Goal: Information Seeking & Learning: Learn about a topic

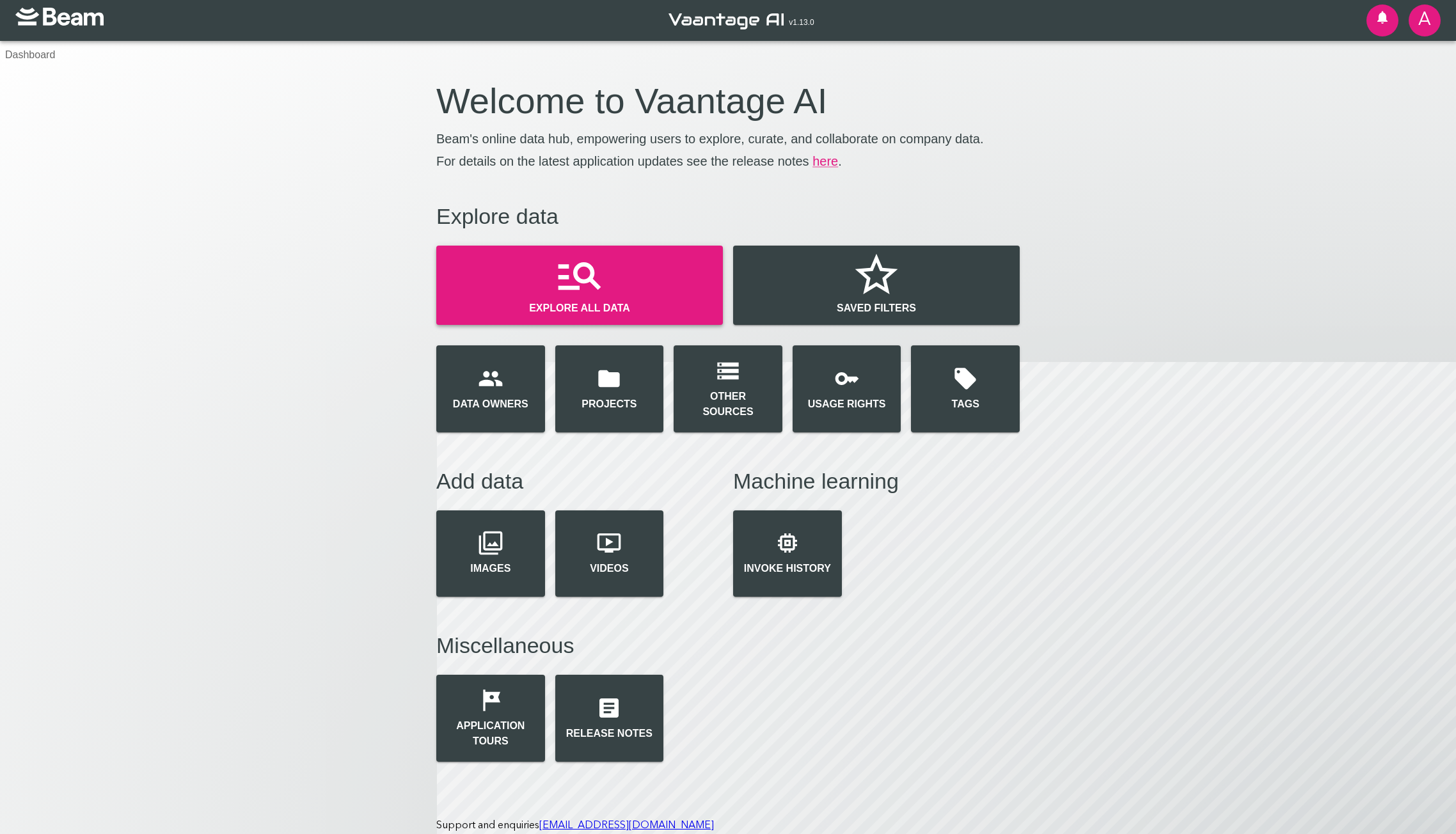
click at [590, 308] on p "Explore all data" at bounding box center [579, 308] width 101 height 15
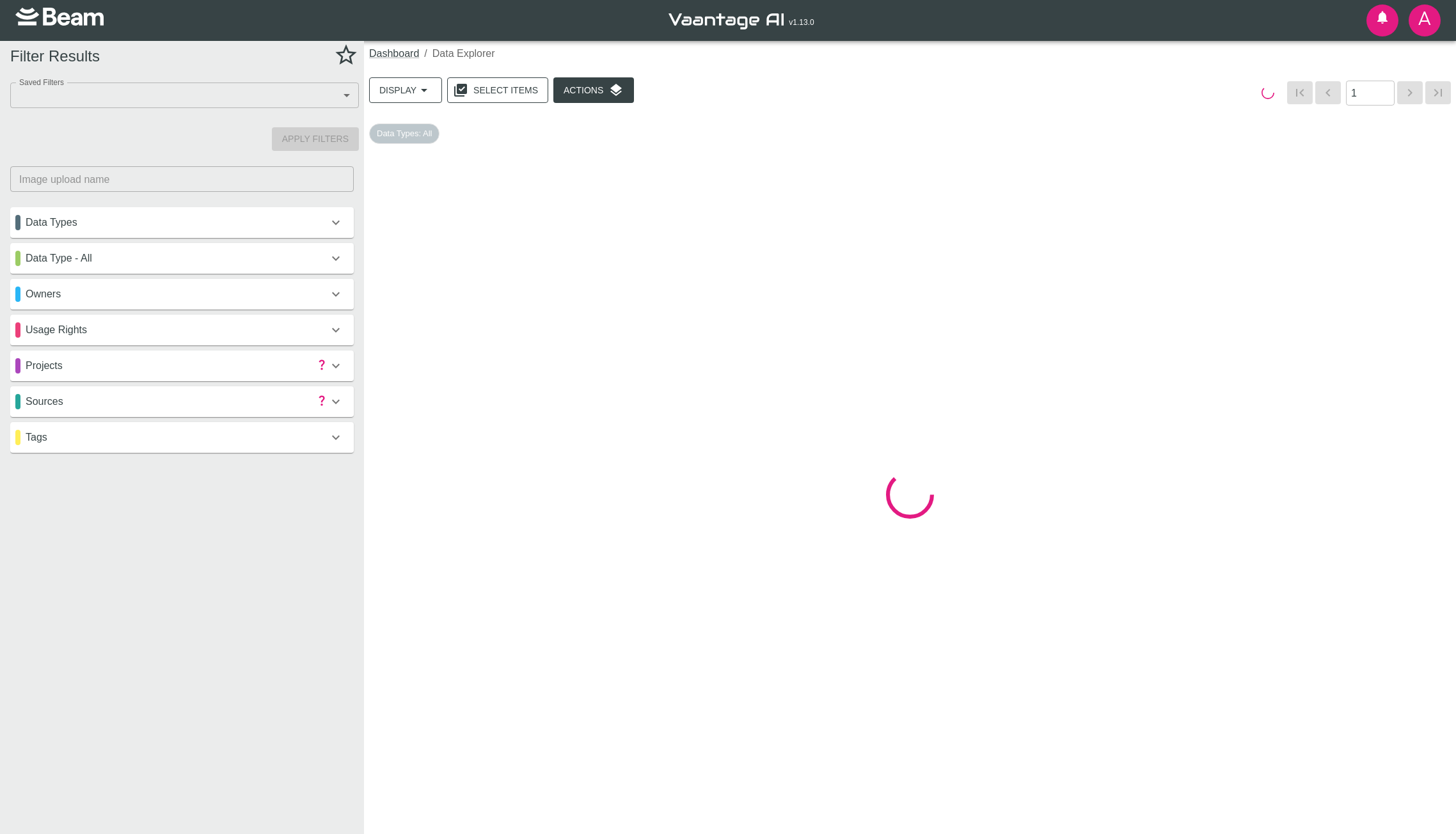
click at [332, 367] on icon at bounding box center [336, 366] width 15 height 15
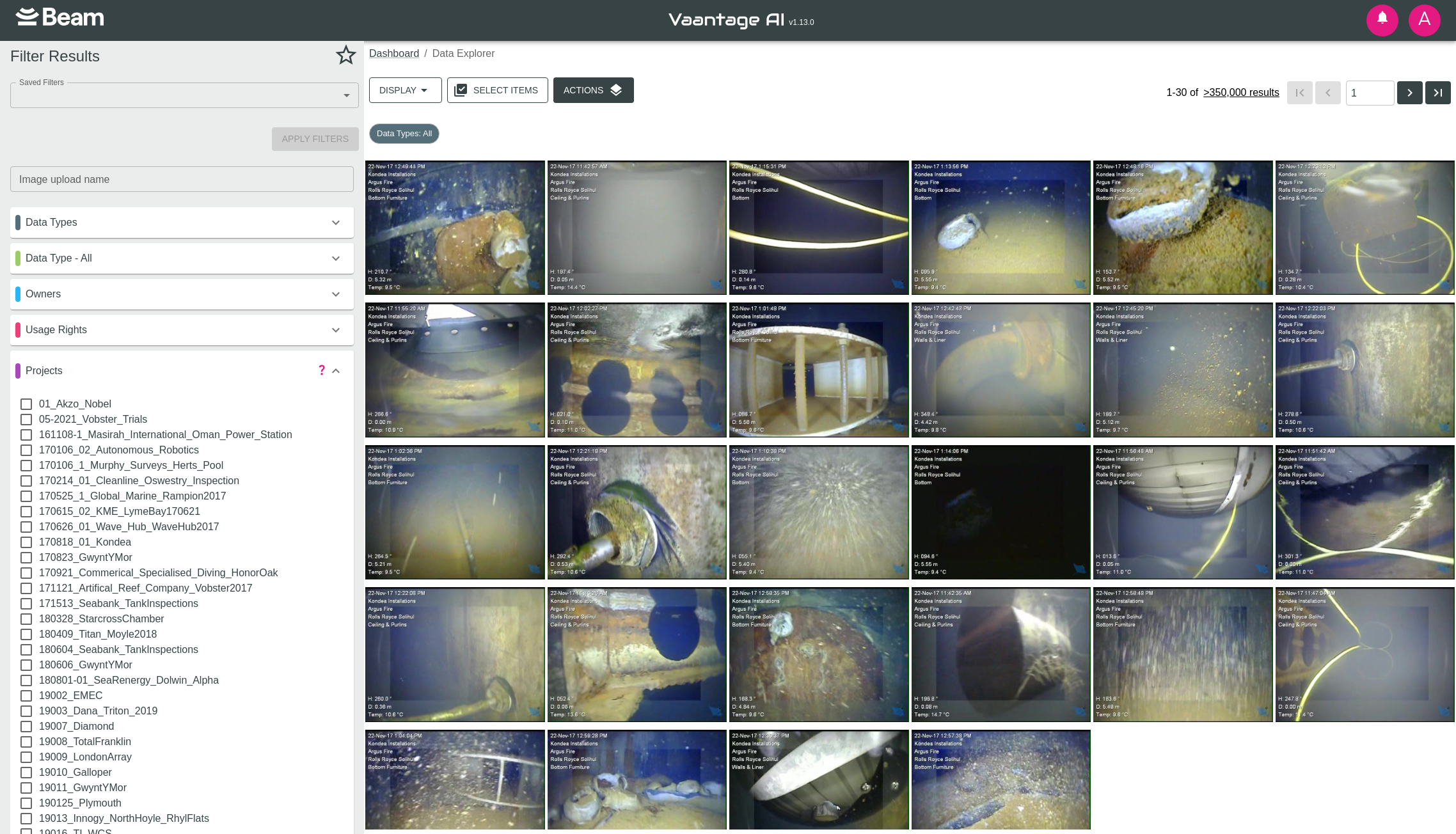
click at [338, 371] on icon at bounding box center [336, 370] width 7 height 4
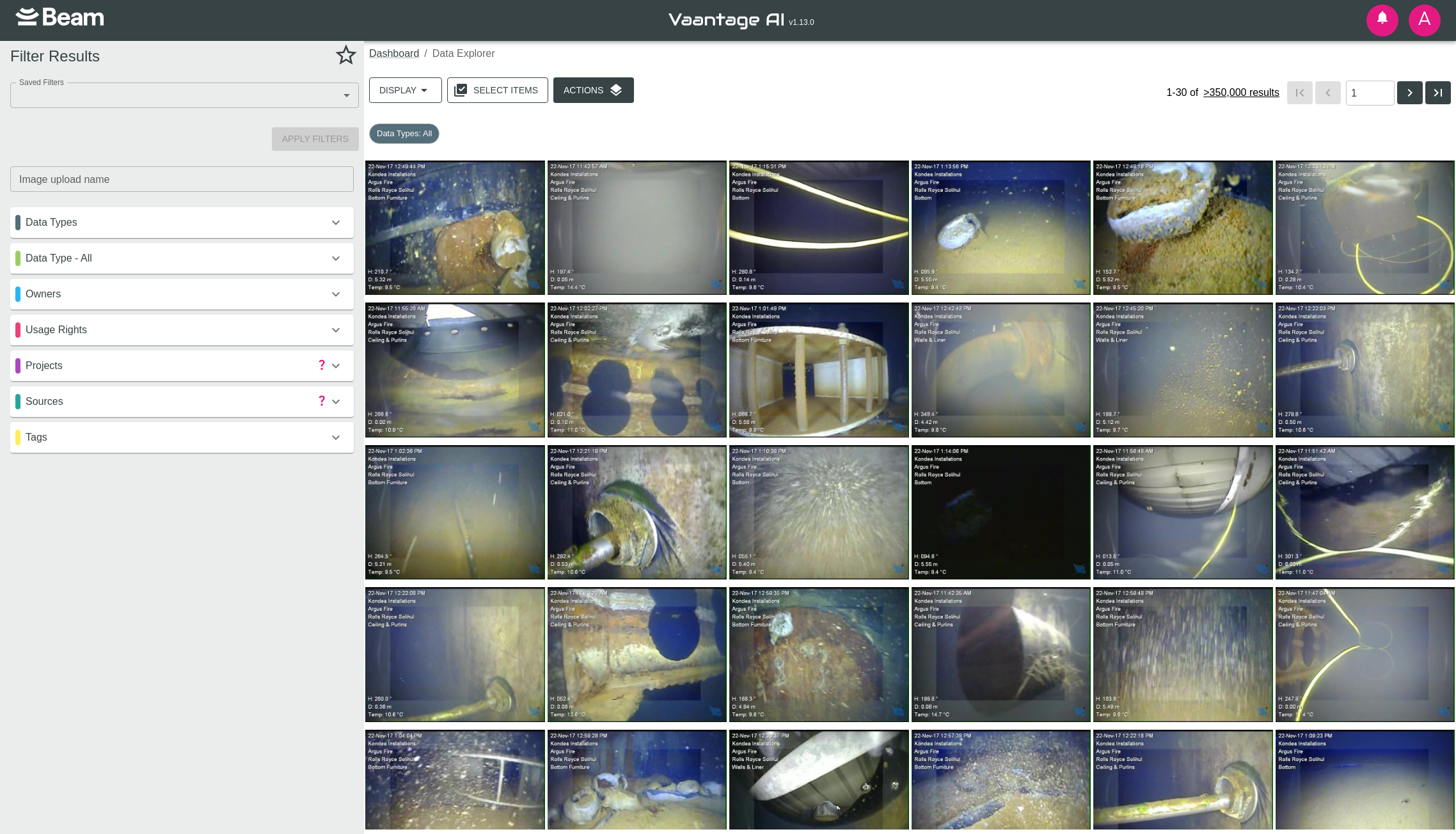
click at [201, 403] on div "sources" at bounding box center [172, 402] width 313 height 15
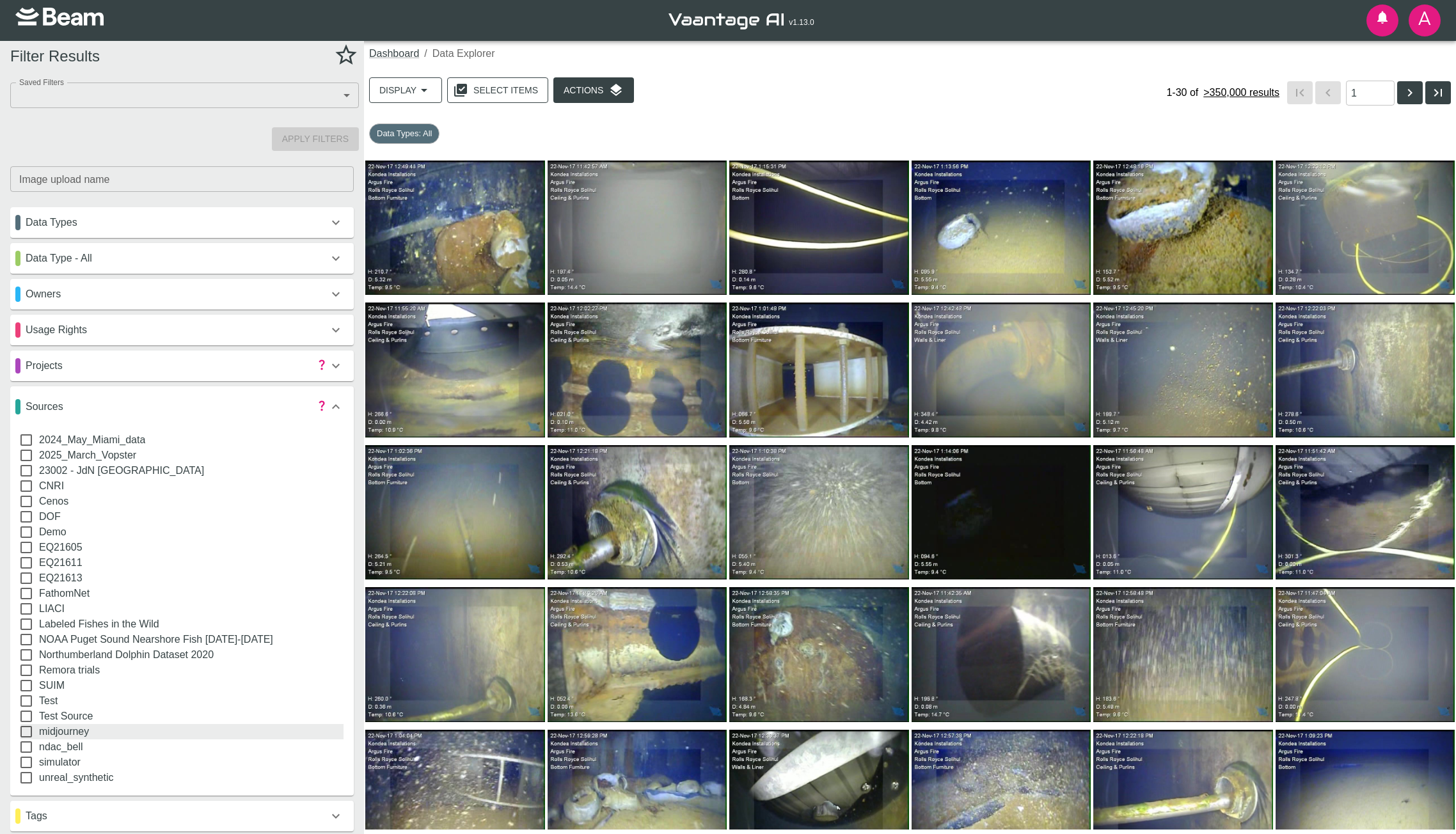
click at [27, 728] on input "midjourney" at bounding box center [25, 731] width 25 height 15
checkbox input "true"
click at [307, 138] on button "Apply Filters" at bounding box center [315, 138] width 87 height 24
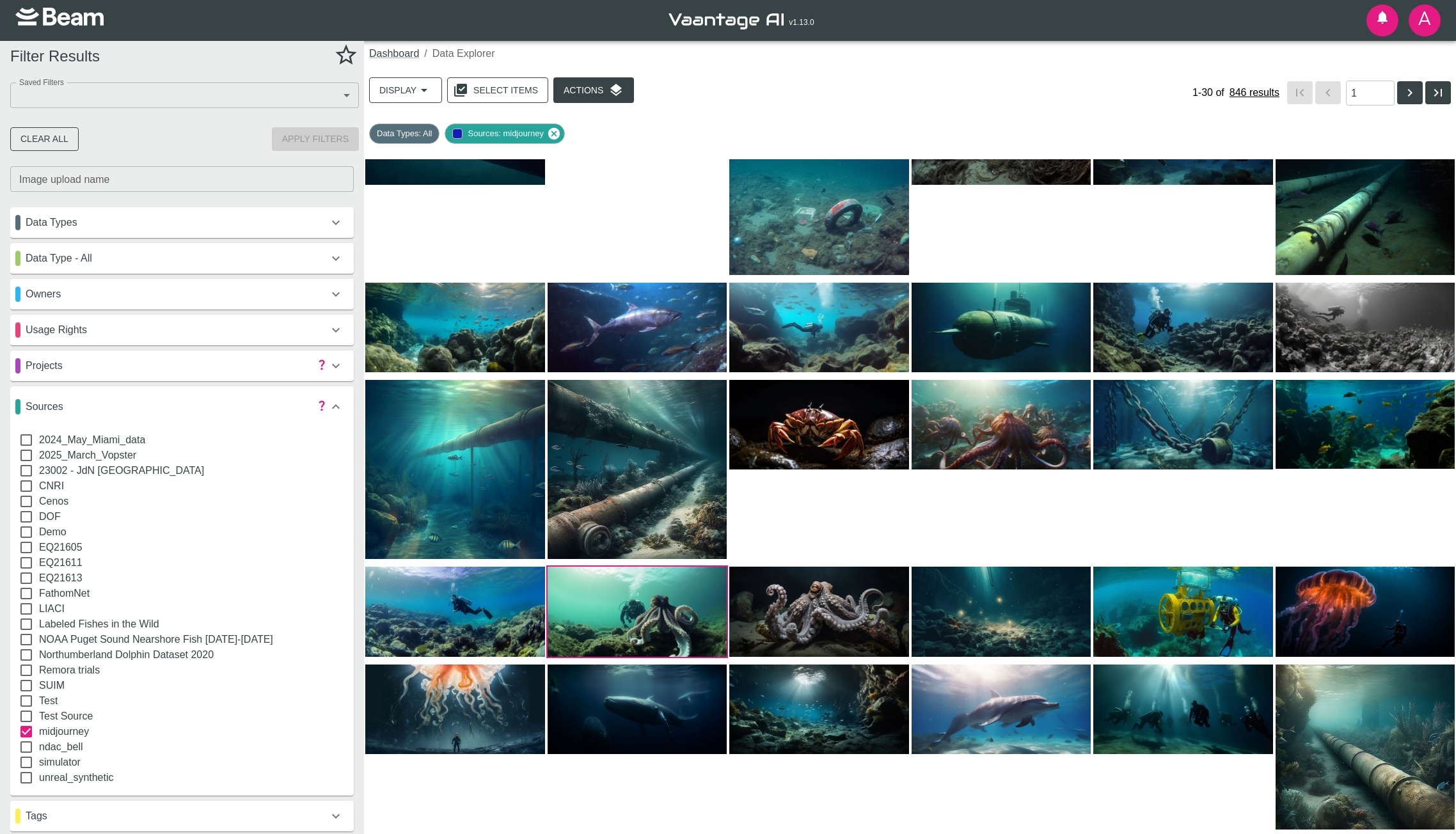
scroll to position [86, 0]
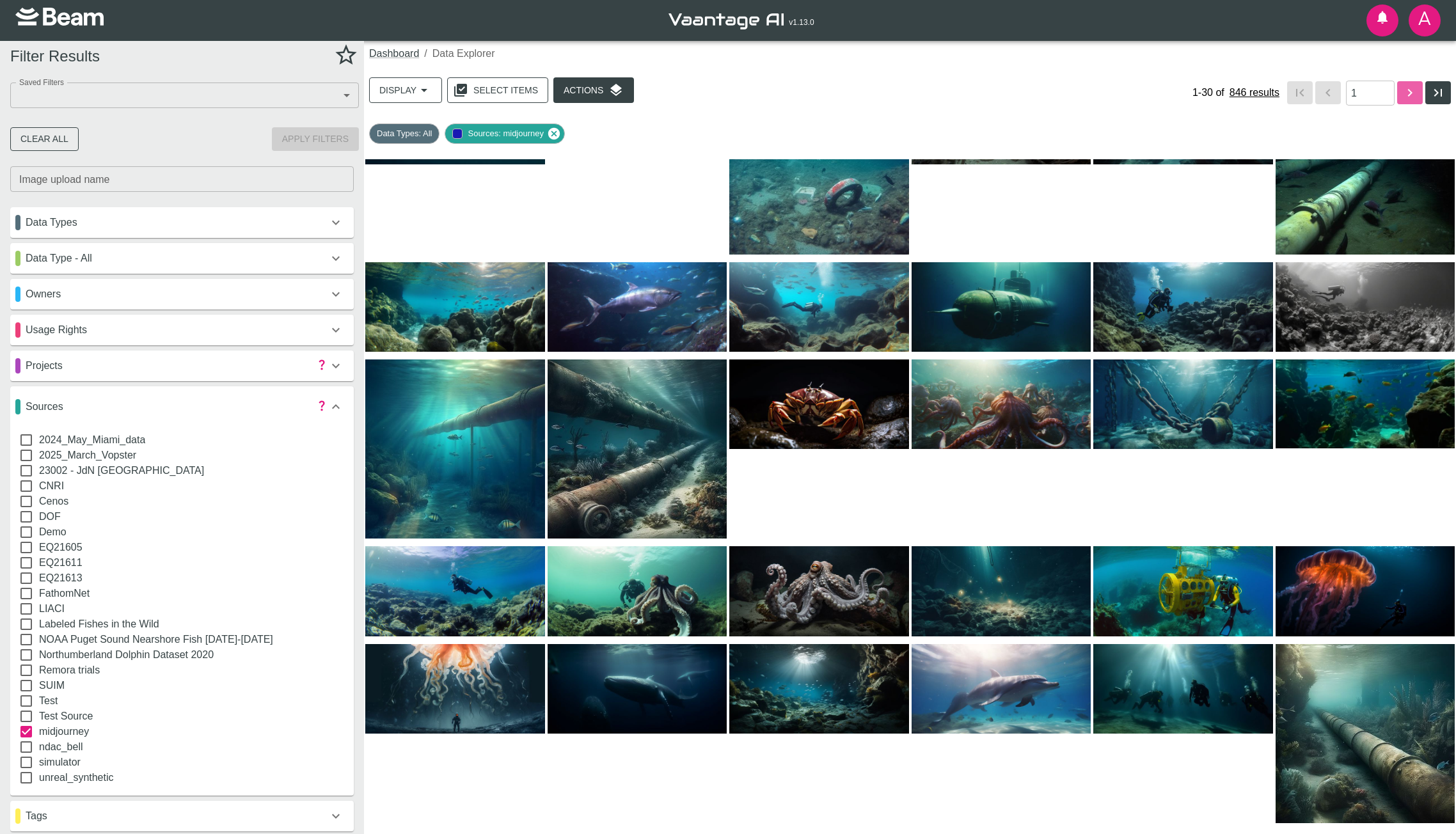
click at [1405, 94] on icon "button" at bounding box center [1410, 92] width 15 height 15
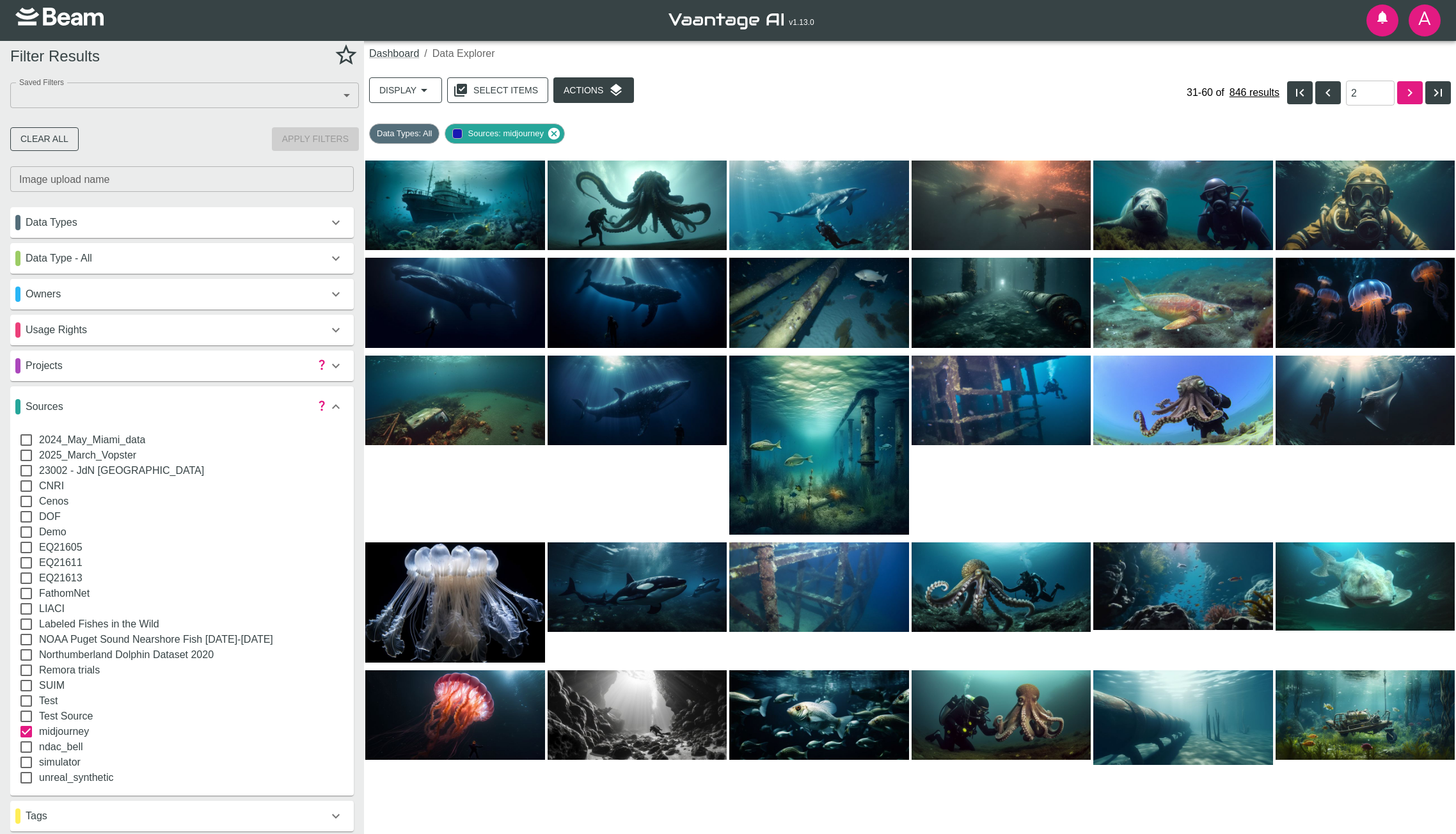
click at [1409, 103] on button "button" at bounding box center [1410, 93] width 25 height 23
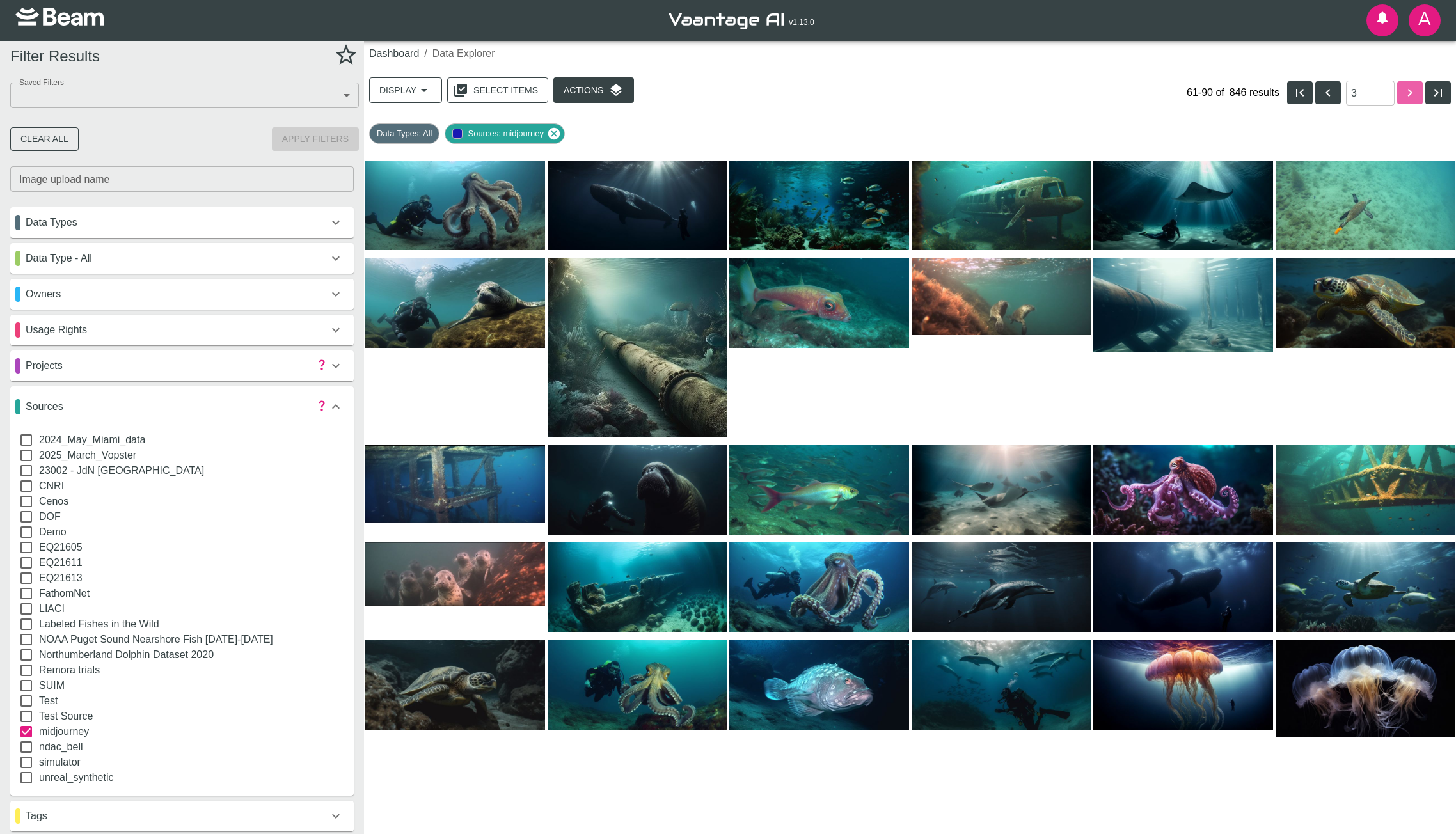
click at [1409, 103] on button "button" at bounding box center [1410, 93] width 25 height 23
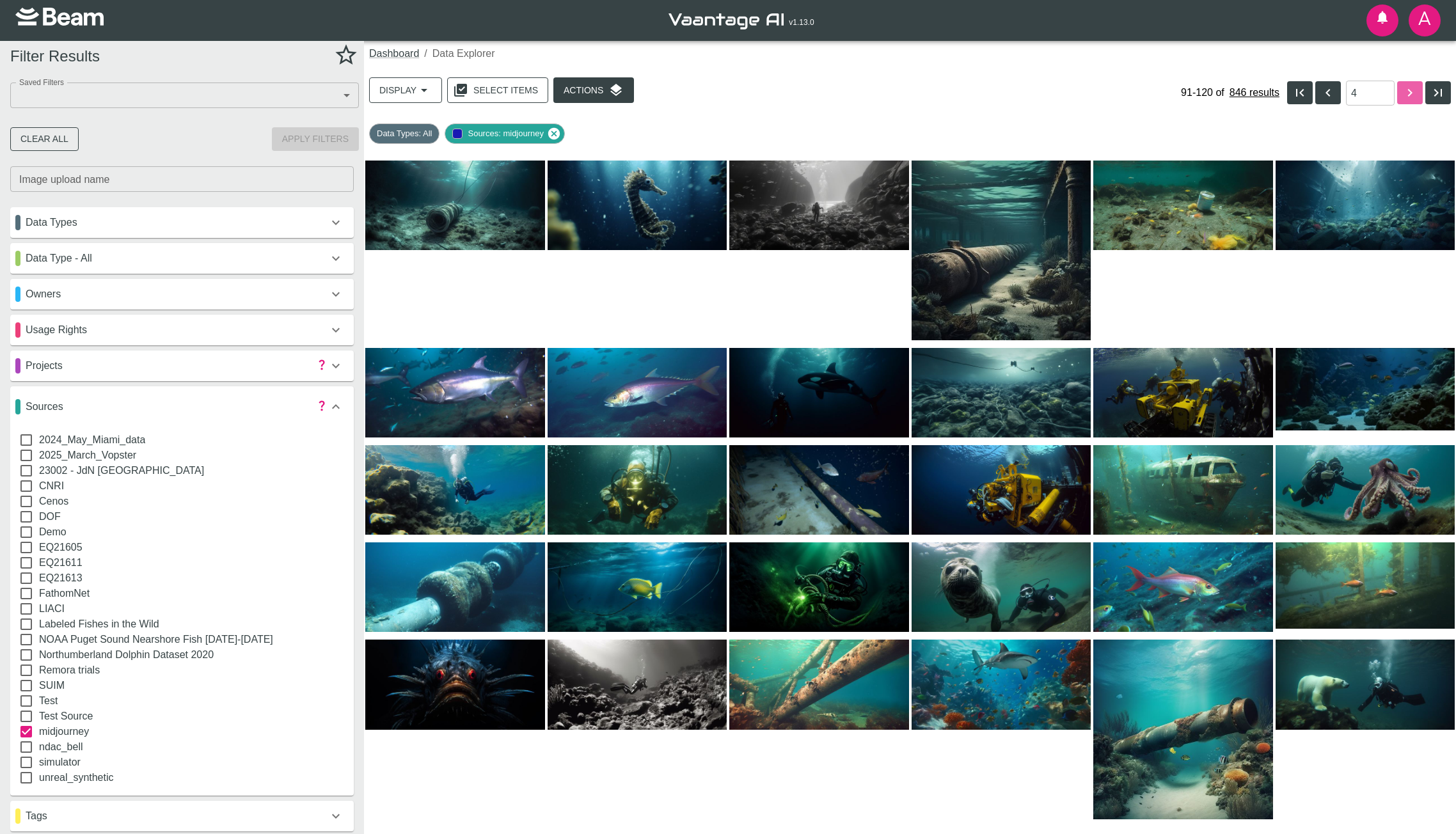
click at [1409, 103] on button "button" at bounding box center [1410, 93] width 25 height 23
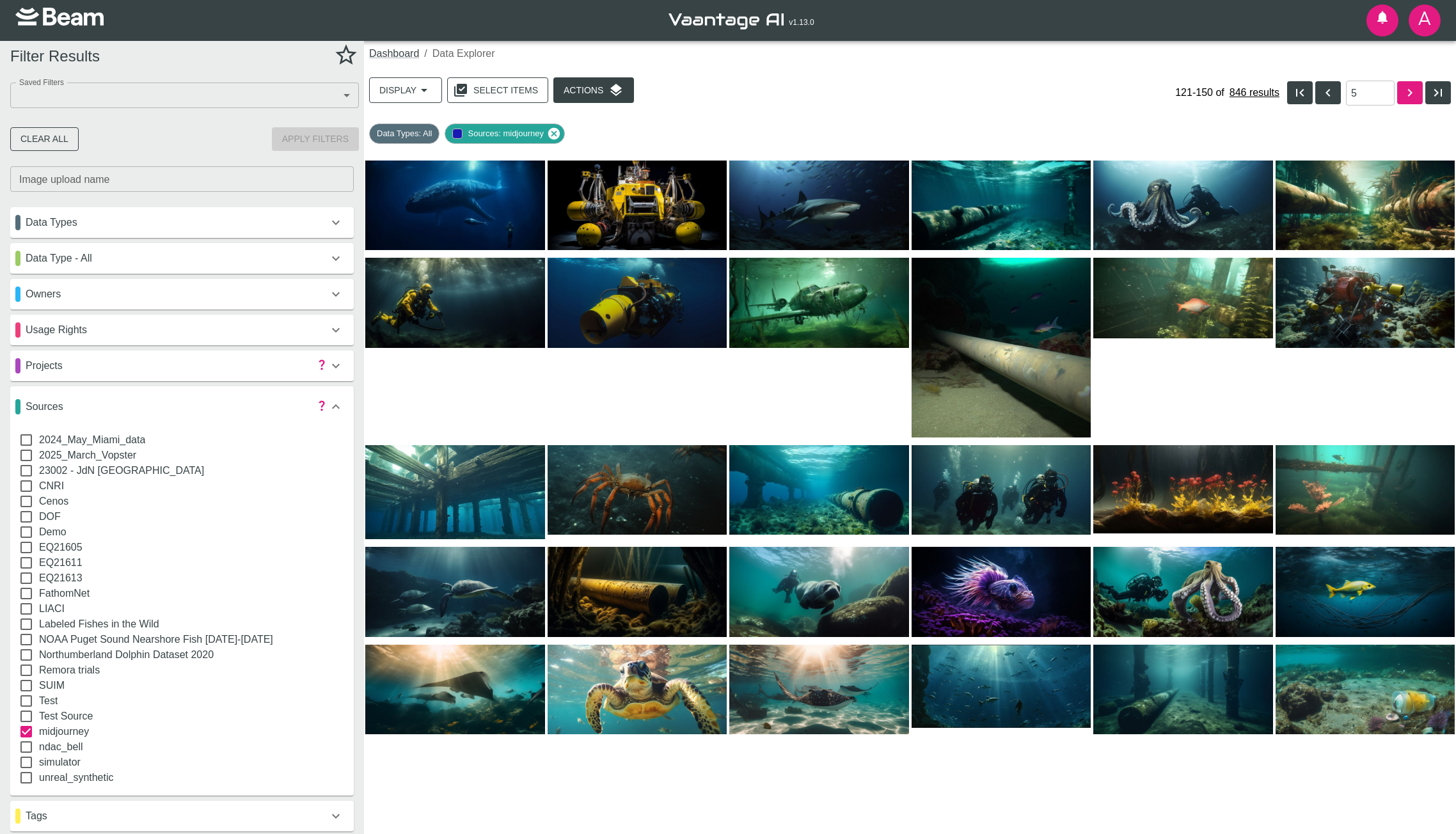
click at [1407, 90] on icon "button" at bounding box center [1410, 92] width 15 height 15
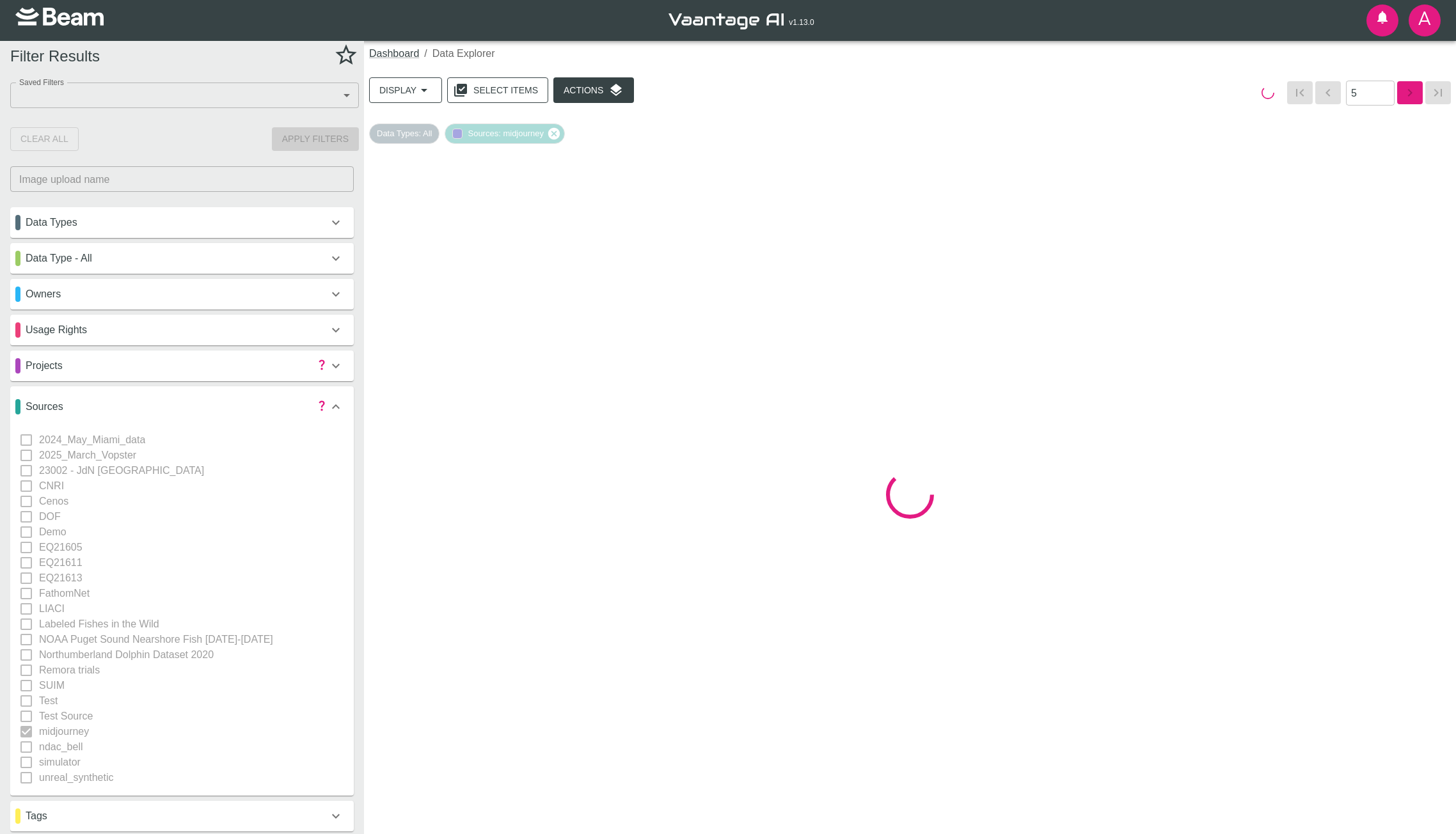
type input "6"
